Goal: Task Accomplishment & Management: Manage account settings

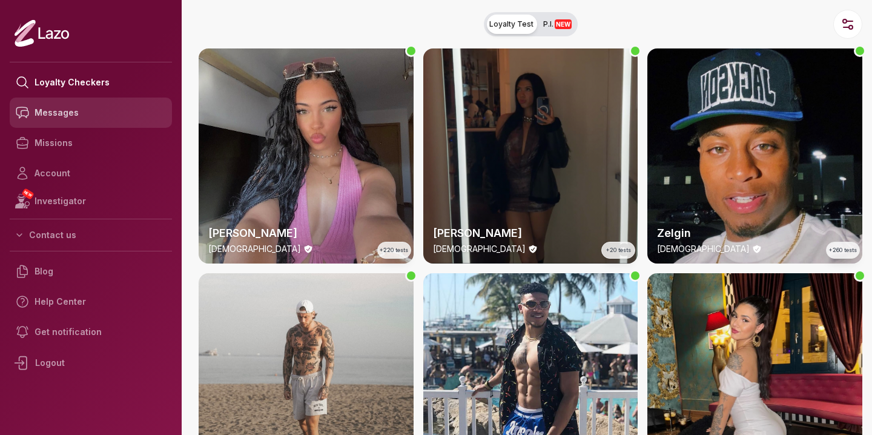
click at [105, 113] on link "Messages" at bounding box center [91, 112] width 162 height 30
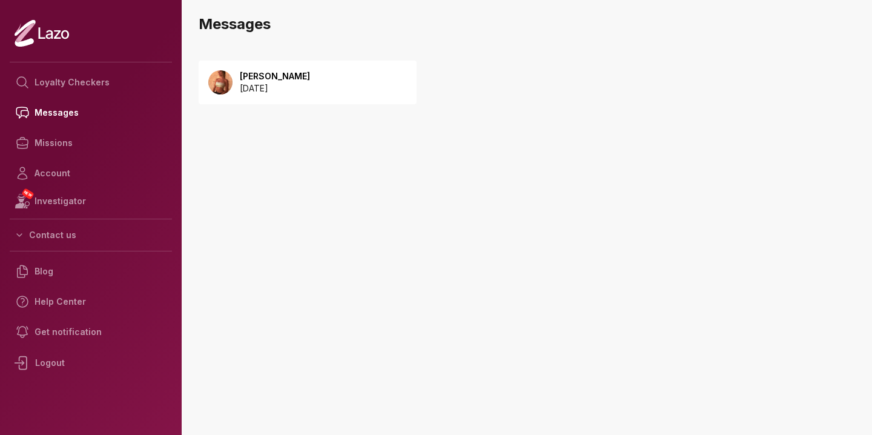
click at [285, 94] on p "[DATE]" at bounding box center [275, 88] width 70 height 12
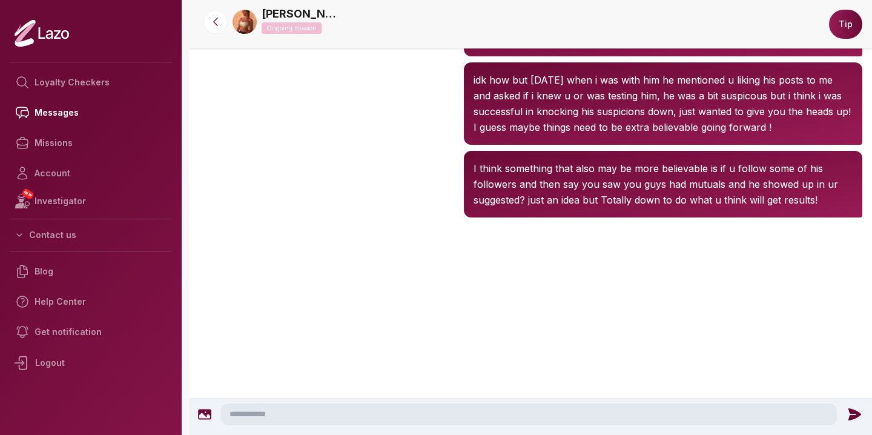
scroll to position [2311, 0]
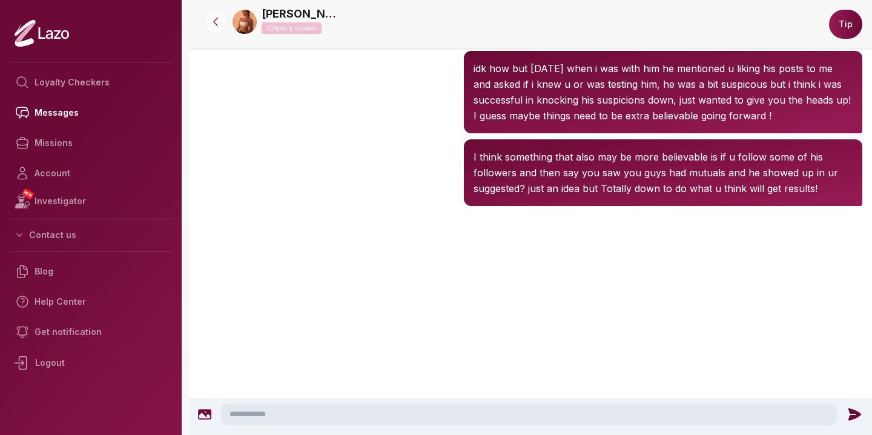
click at [213, 25] on icon at bounding box center [215, 22] width 12 height 12
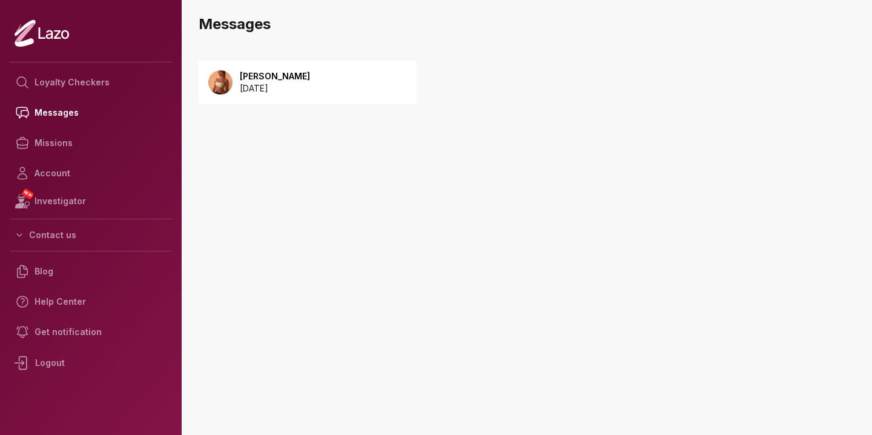
click at [247, 87] on p "2025 September 08" at bounding box center [275, 88] width 70 height 12
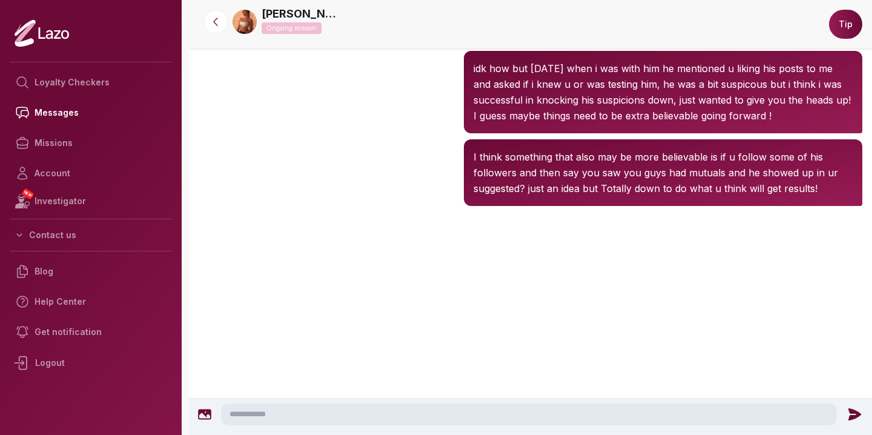
scroll to position [2311, 0]
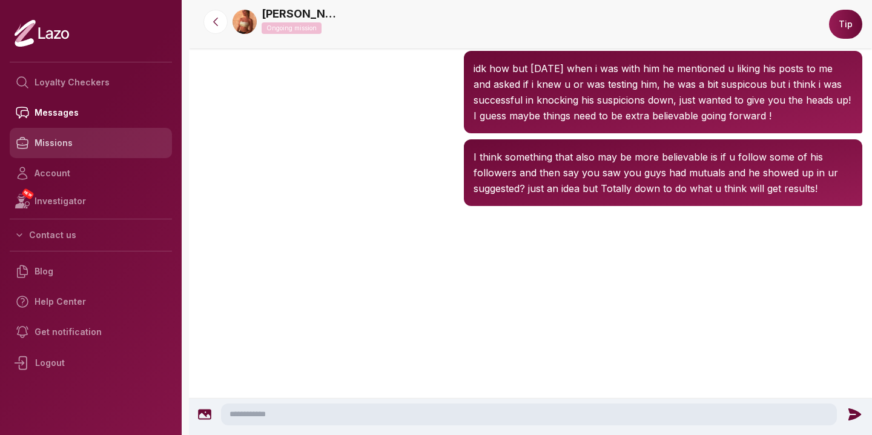
click at [76, 138] on link "Missions" at bounding box center [91, 143] width 162 height 30
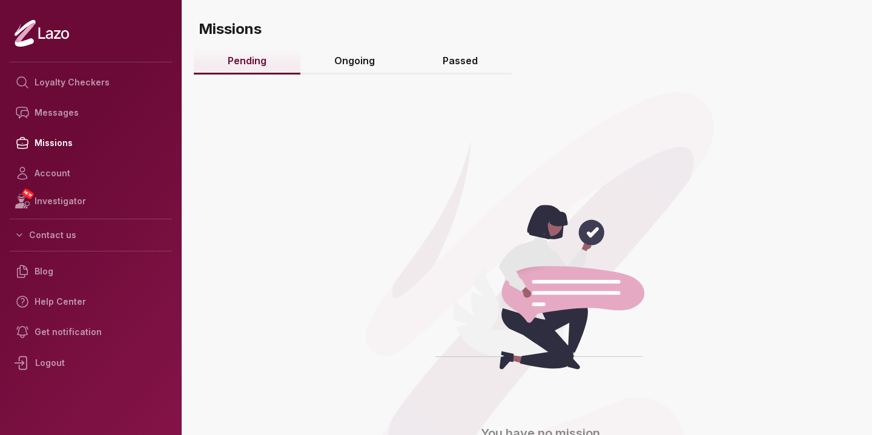
click at [341, 53] on link "Ongoing" at bounding box center [354, 61] width 108 height 26
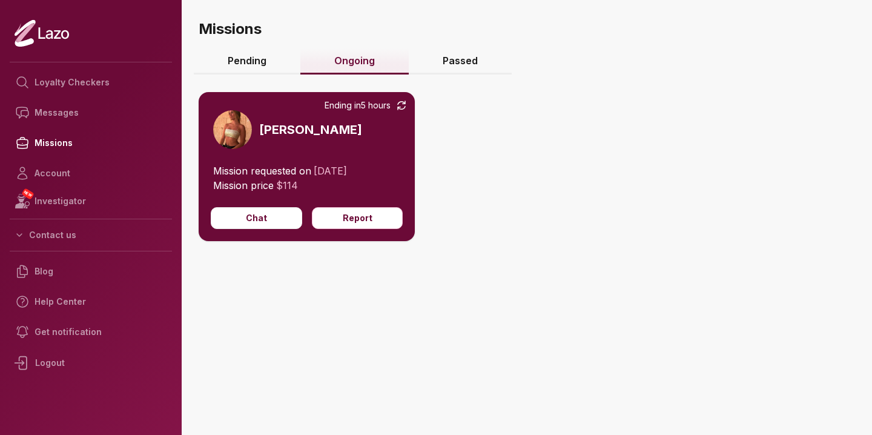
drag, startPoint x: 510, startPoint y: 169, endPoint x: 497, endPoint y: 25, distance: 145.3
click at [497, 25] on main "Missions Pending Ongoing Passed Ending in 5 hours [PERSON_NAME] Mission request…" at bounding box center [530, 217] width 683 height 435
click at [497, 104] on div "Ending in 5 hours [PERSON_NAME] Mission requested on [DATE] Mission price $ 114…" at bounding box center [530, 203] width 663 height 270
click at [401, 105] on icon at bounding box center [401, 105] width 12 height 12
click at [462, 58] on link "Passed" at bounding box center [460, 61] width 103 height 26
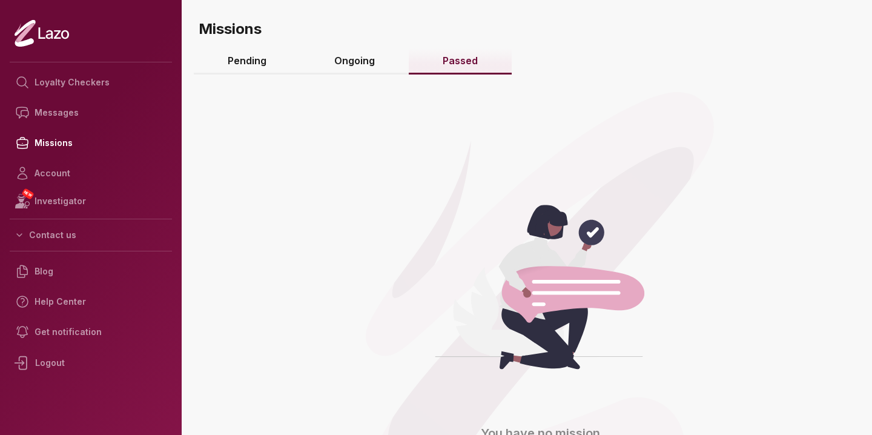
click at [360, 60] on link "Ongoing" at bounding box center [354, 61] width 108 height 26
